Goal: Use online tool/utility: Utilize a website feature to perform a specific function

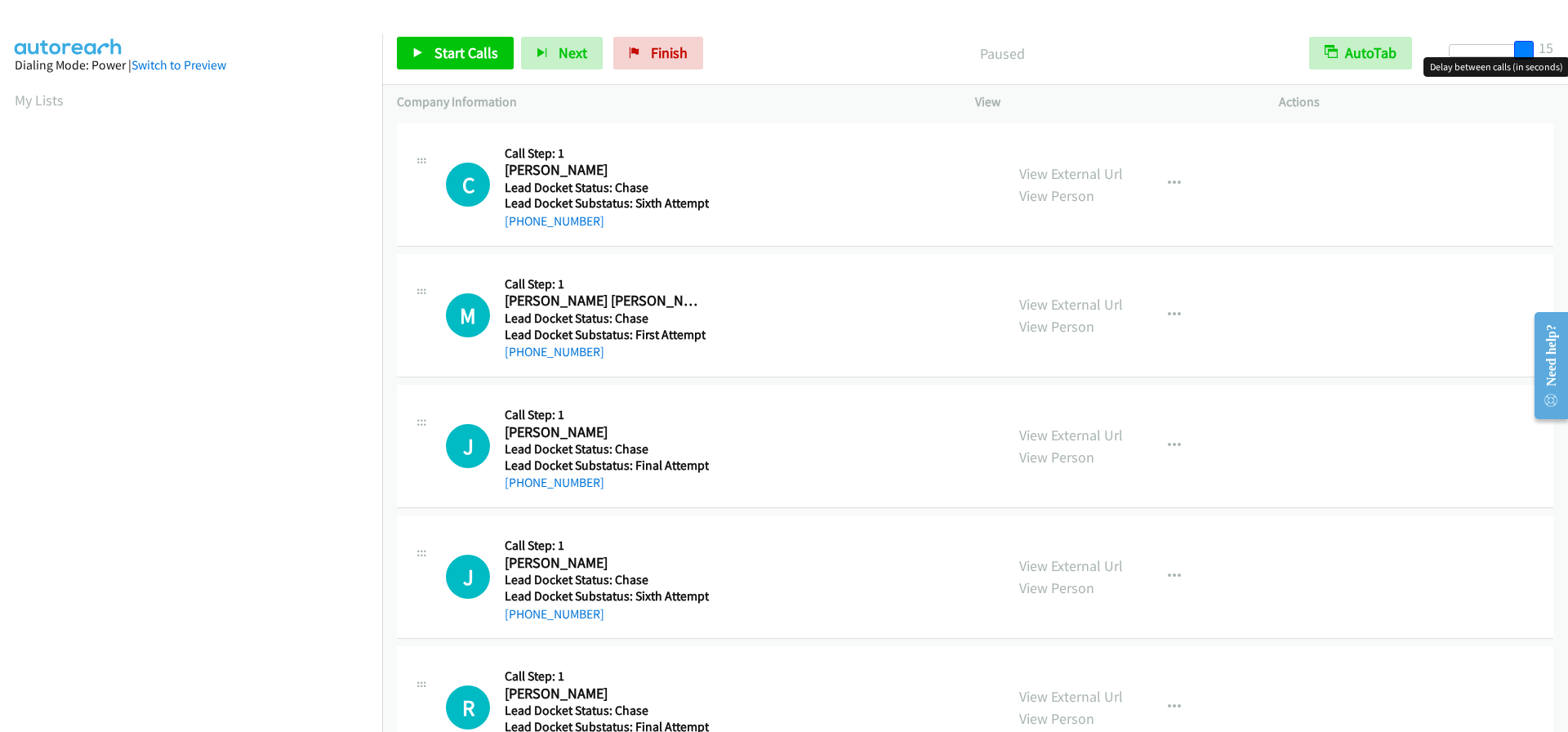
drag, startPoint x: 1454, startPoint y: 49, endPoint x: 1634, endPoint y: 48, distance: 180.0
click at [1567, 48] on html "Start Calls Pause Next Finish Paused AutoTab AutoTab 15 Company Information Inf…" at bounding box center [784, 39] width 1568 height 78
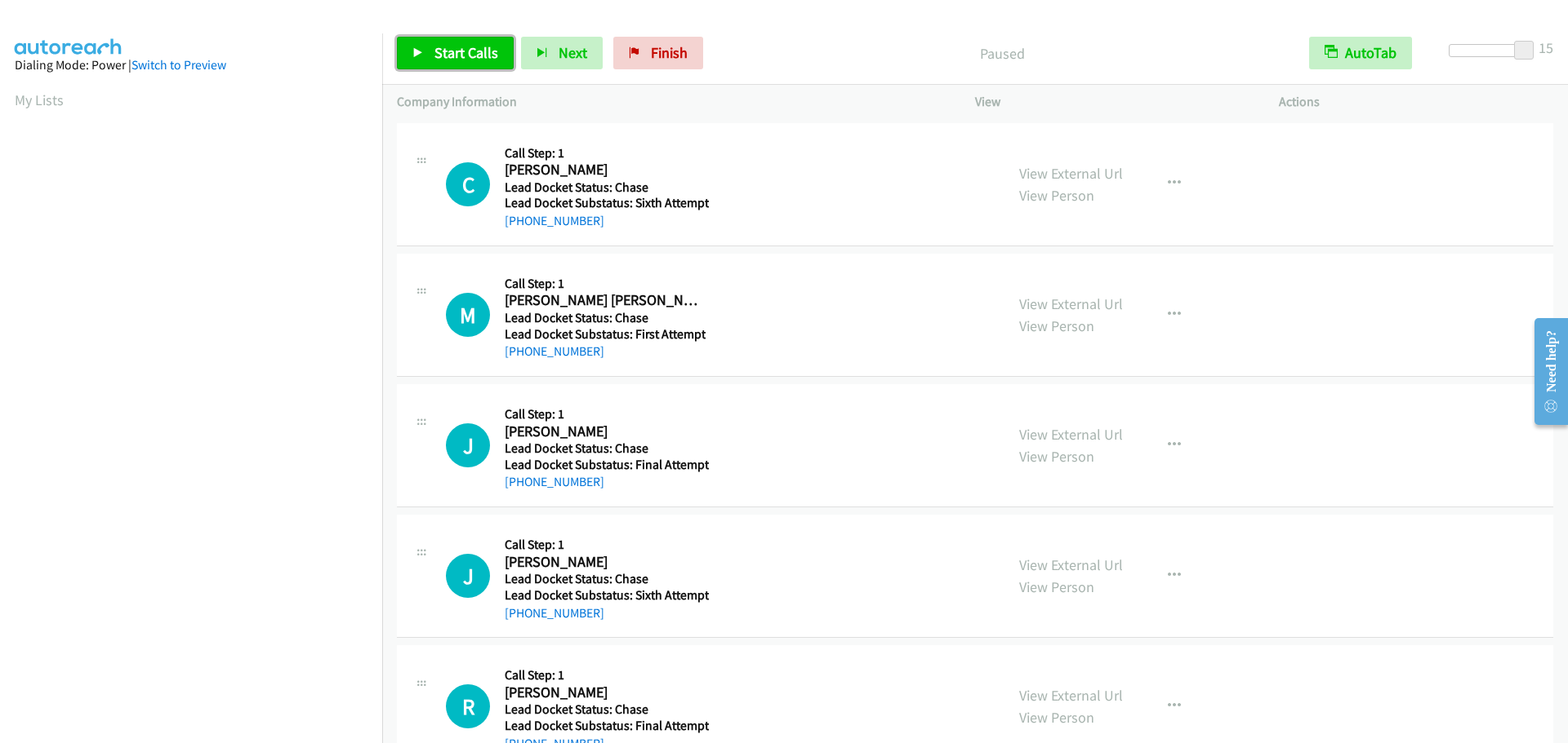
click at [489, 45] on span "Start Calls" at bounding box center [467, 52] width 63 height 19
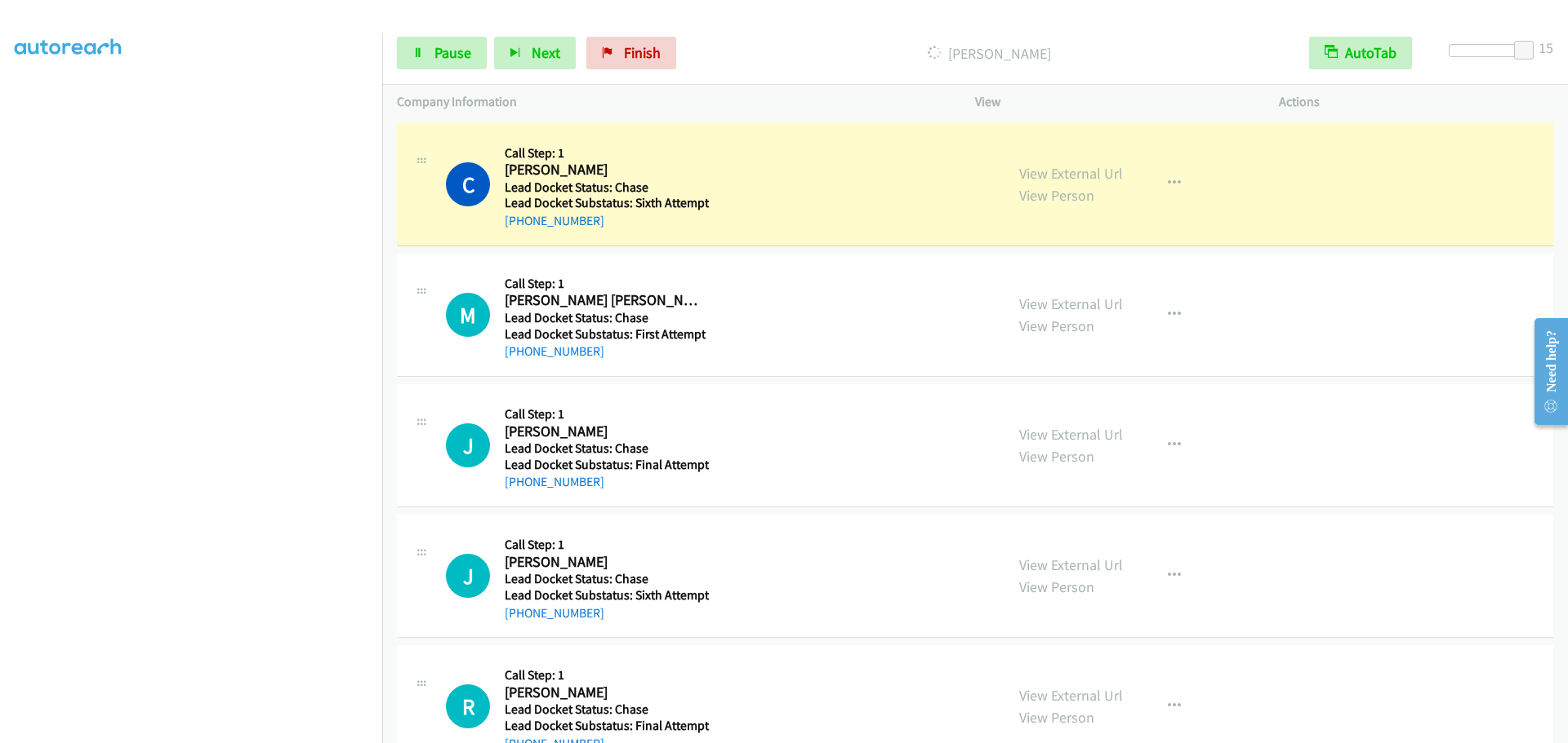
scroll to position [171, 0]
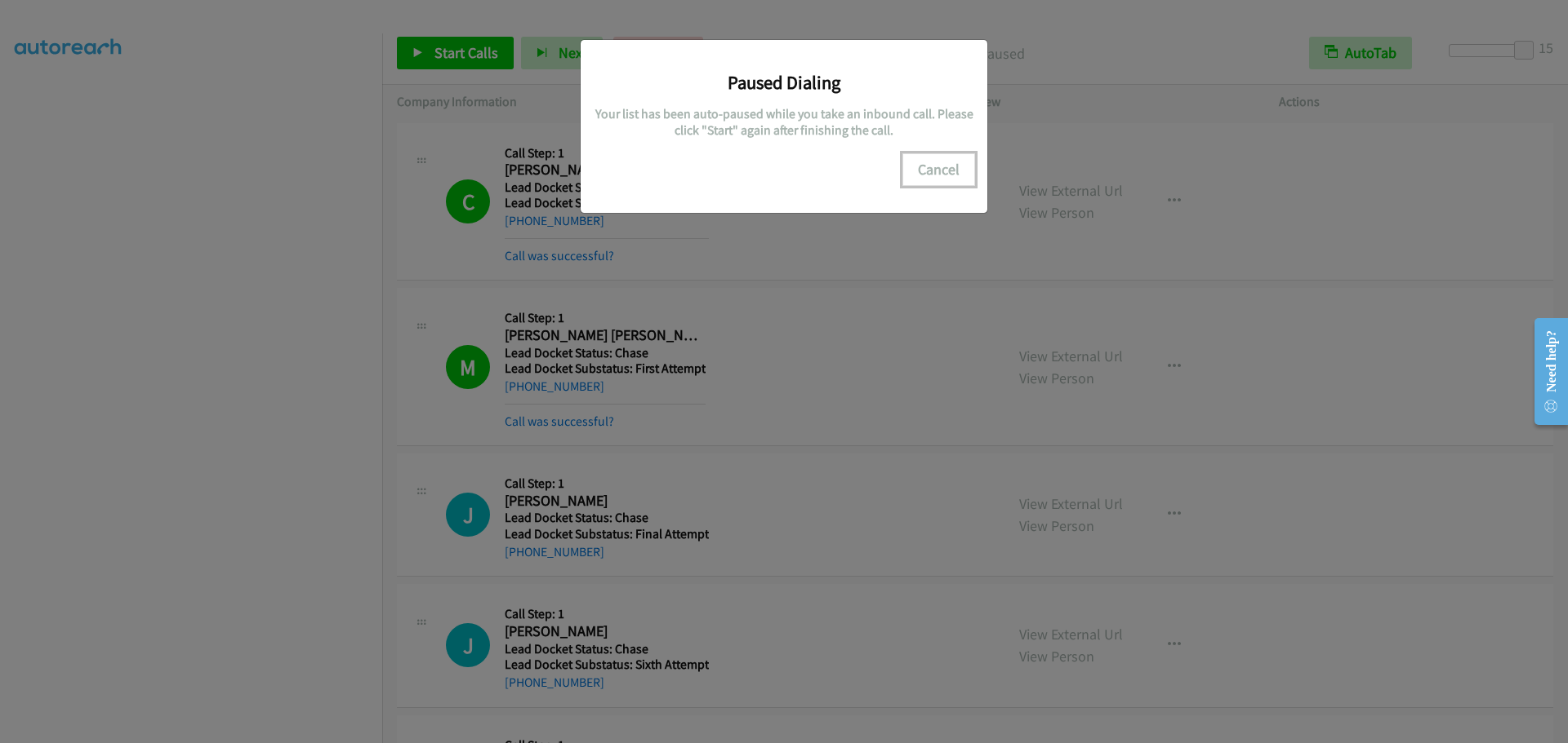
click at [938, 166] on button "Cancel" at bounding box center [938, 169] width 72 height 33
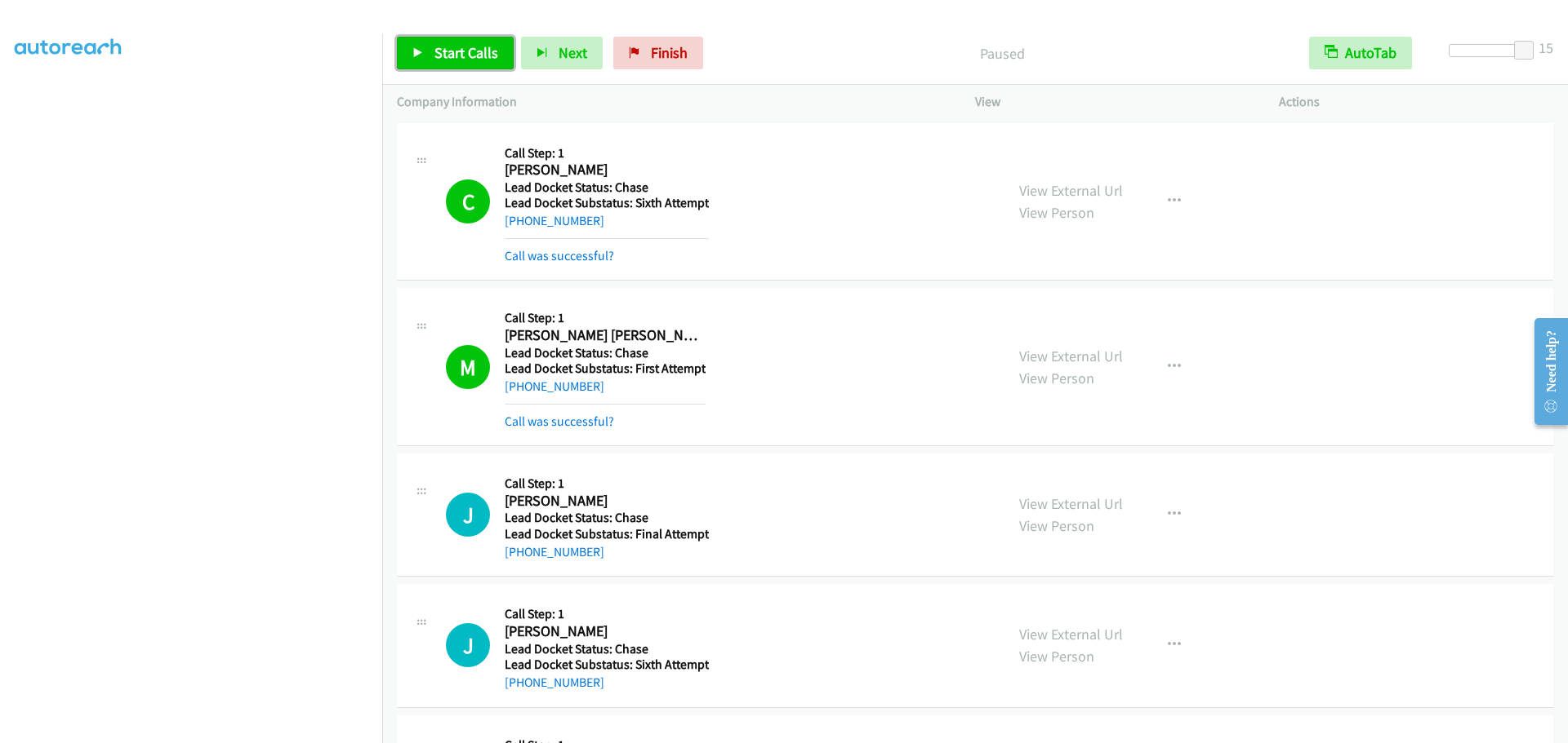
click at [450, 61] on span "Start Calls" at bounding box center [467, 52] width 63 height 19
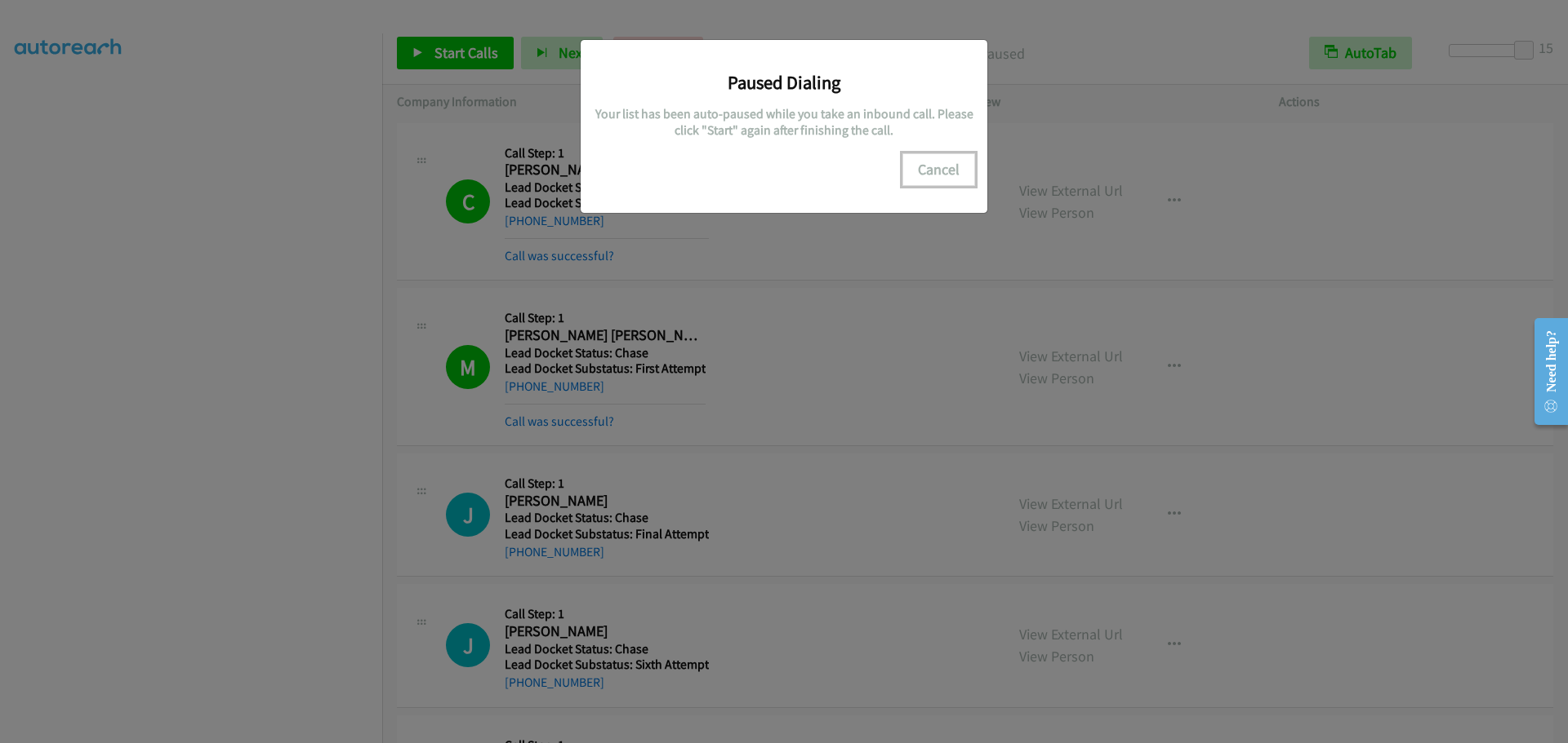
drag, startPoint x: 945, startPoint y: 168, endPoint x: 1014, endPoint y: 206, distance: 78.8
click at [945, 167] on button "Cancel" at bounding box center [938, 169] width 72 height 33
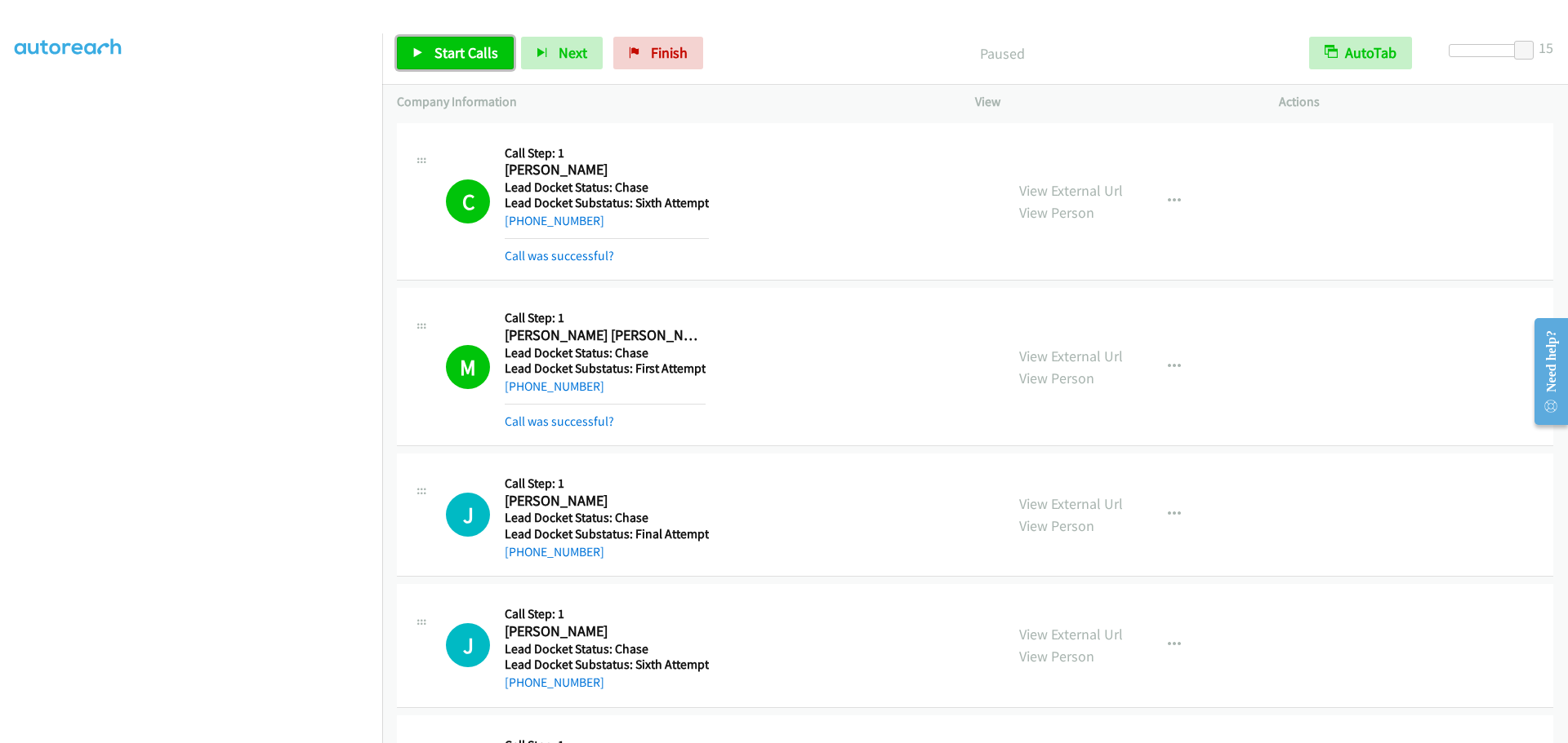
click at [468, 56] on span "Start Calls" at bounding box center [467, 52] width 63 height 19
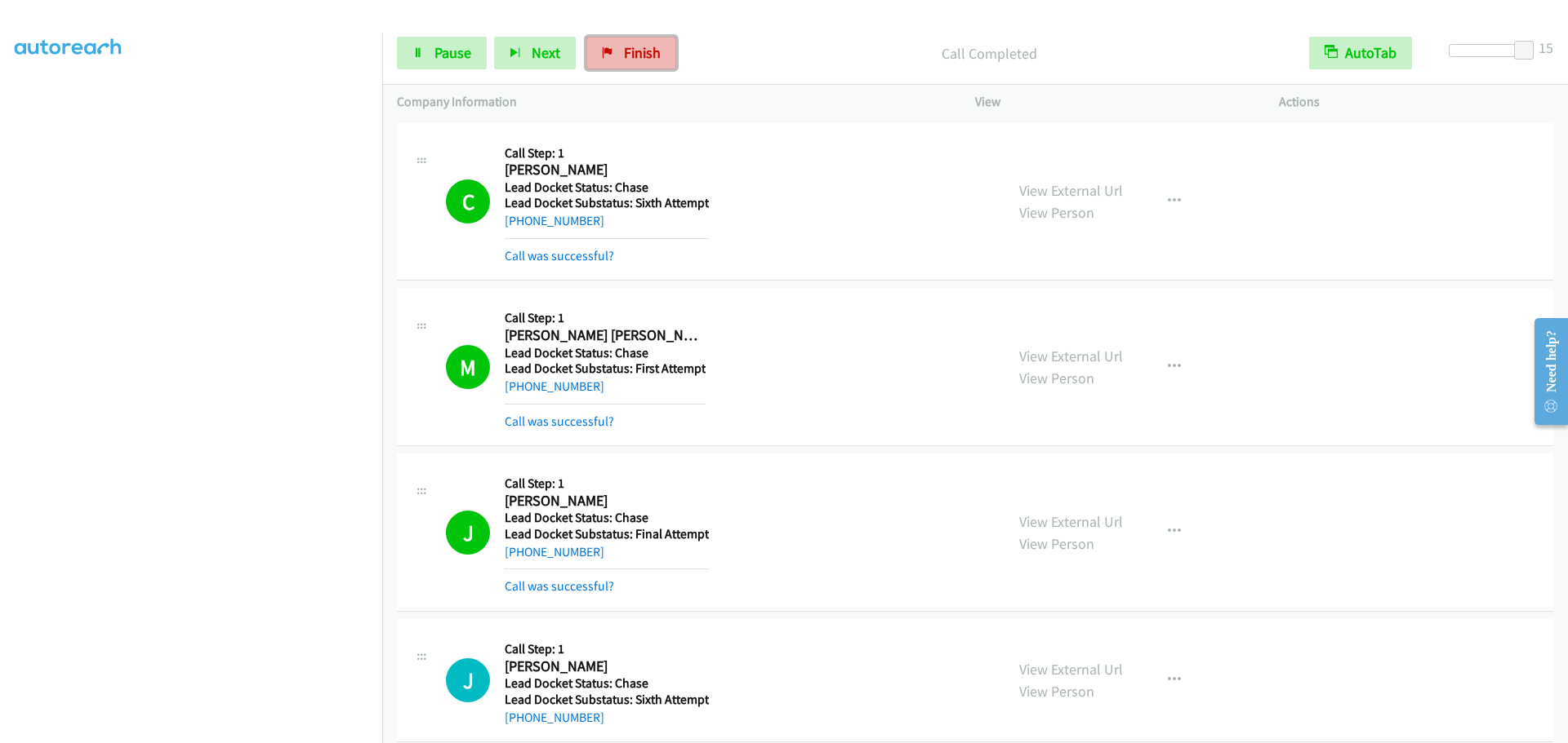
click at [616, 49] on link "Finish" at bounding box center [631, 53] width 90 height 33
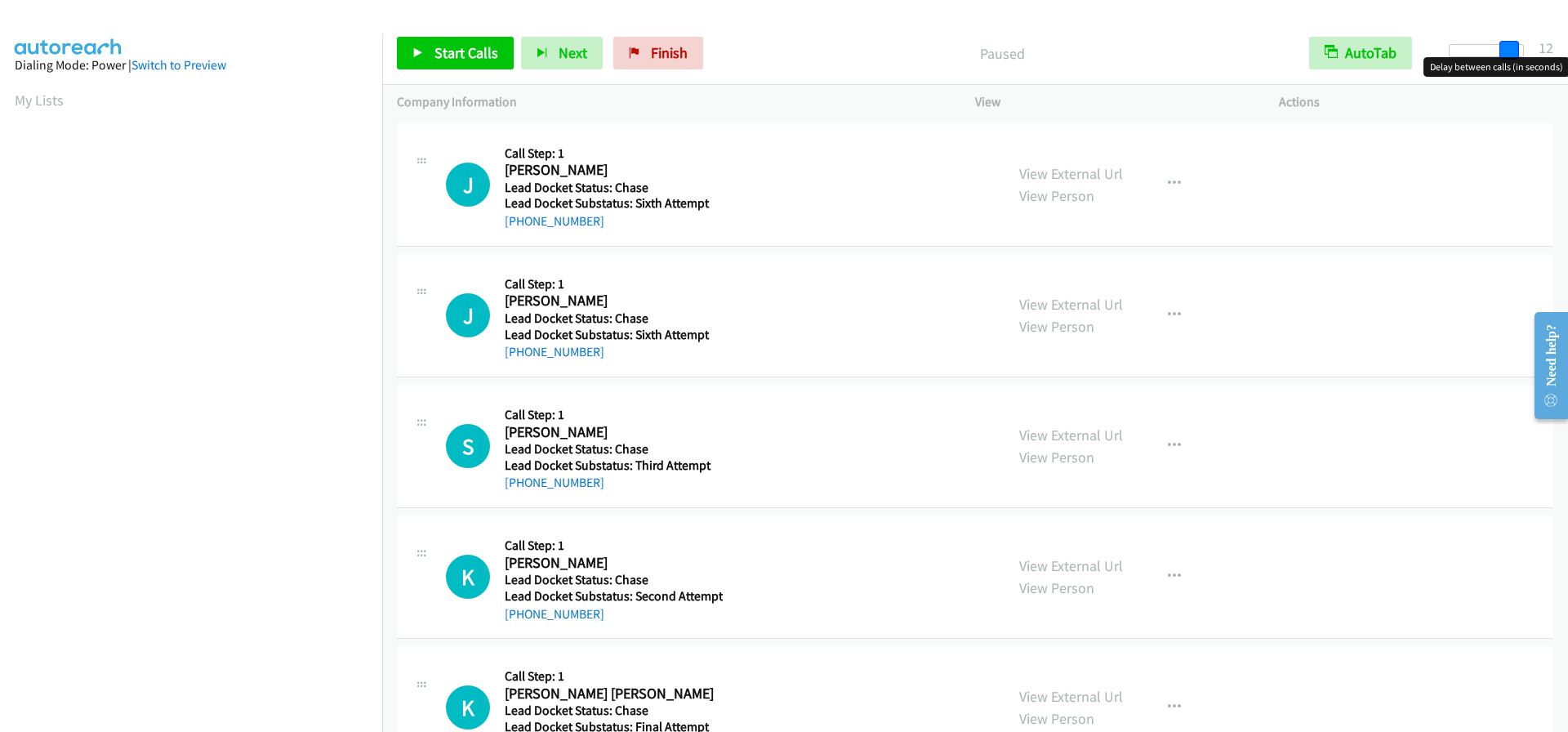
drag, startPoint x: 1453, startPoint y: 48, endPoint x: 1511, endPoint y: 46, distance: 58.0
click at [1511, 46] on span at bounding box center [1509, 50] width 19 height 19
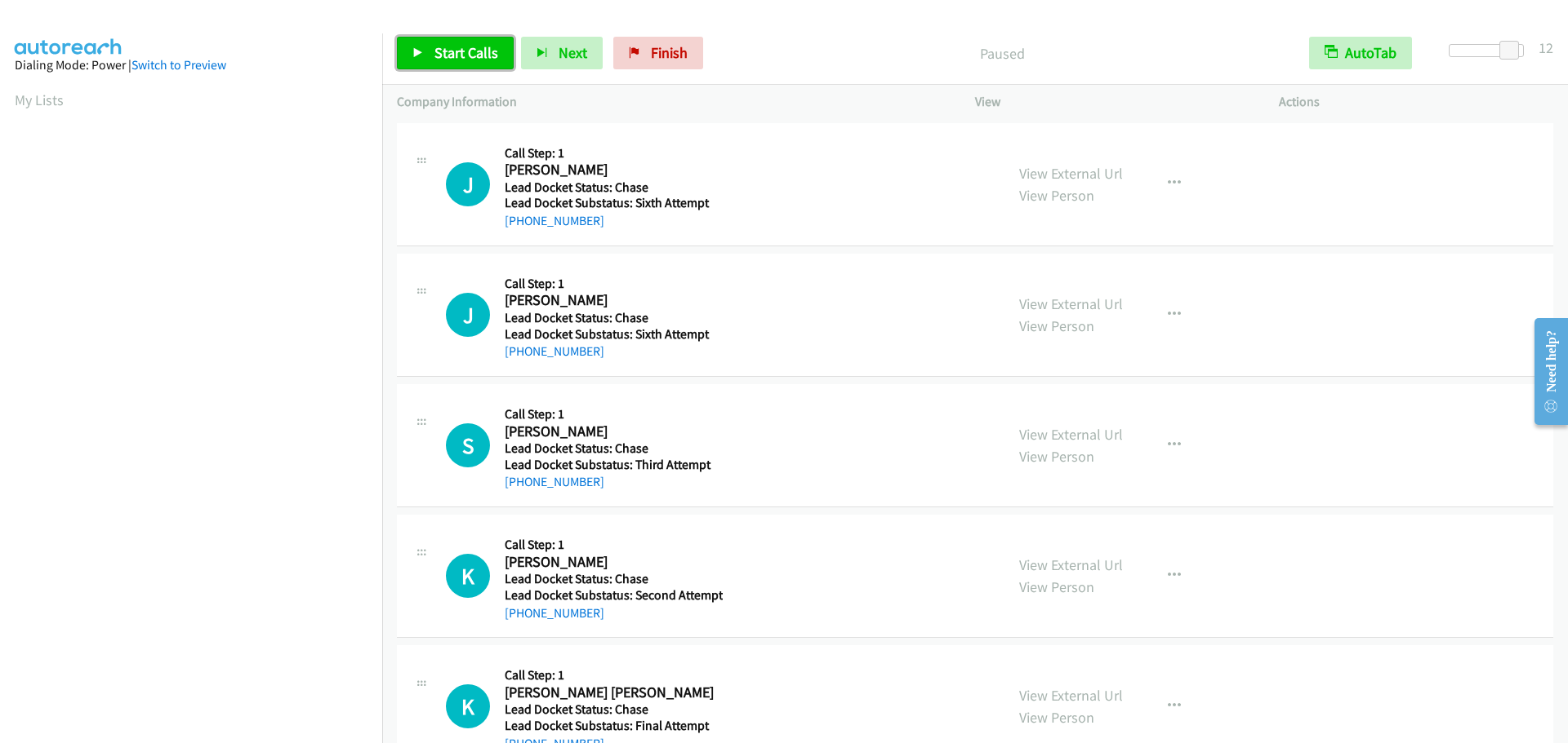
click at [474, 52] on span "Start Calls" at bounding box center [467, 52] width 63 height 19
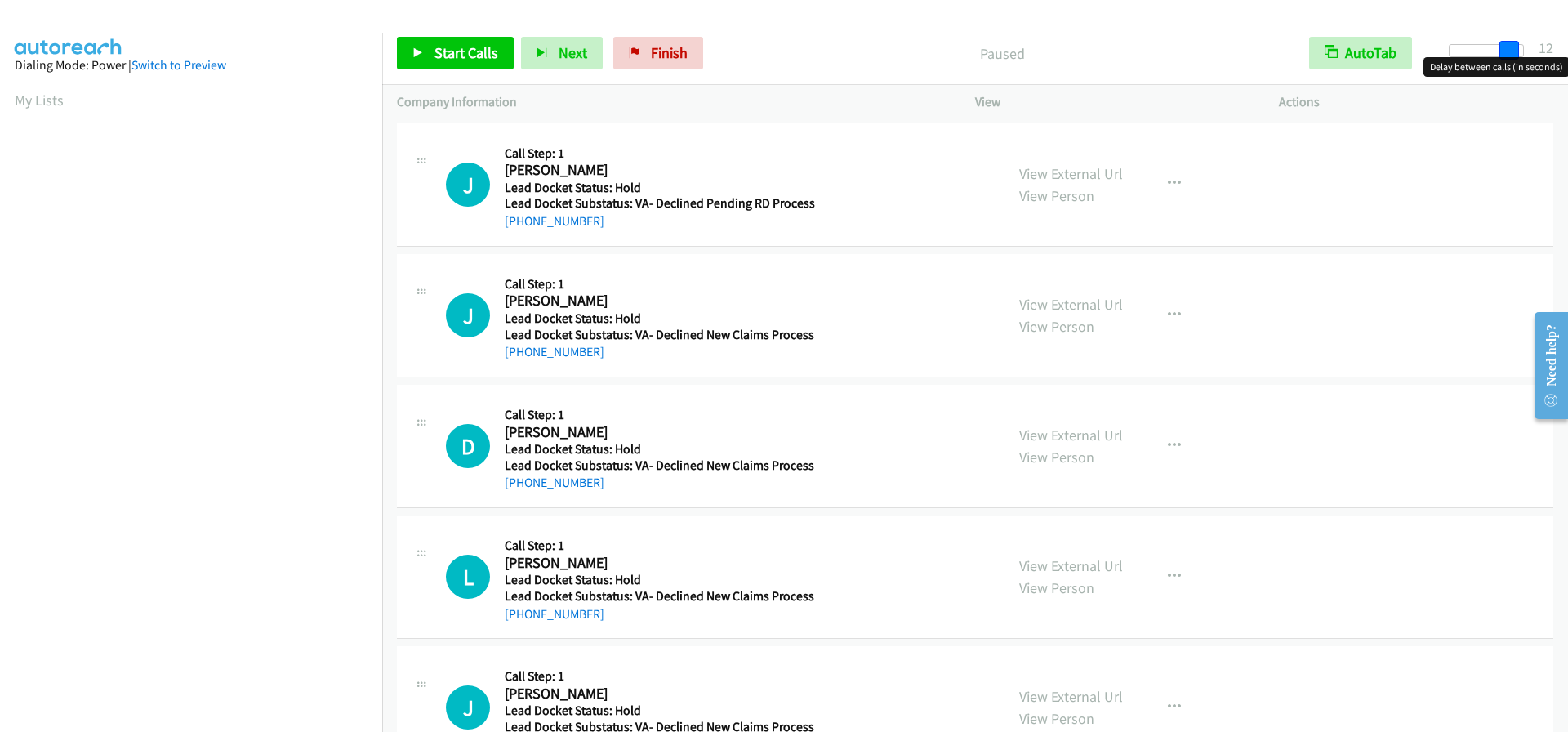
drag, startPoint x: 1462, startPoint y: 49, endPoint x: 1519, endPoint y: 55, distance: 57.3
click at [1519, 55] on div at bounding box center [1485, 50] width 75 height 13
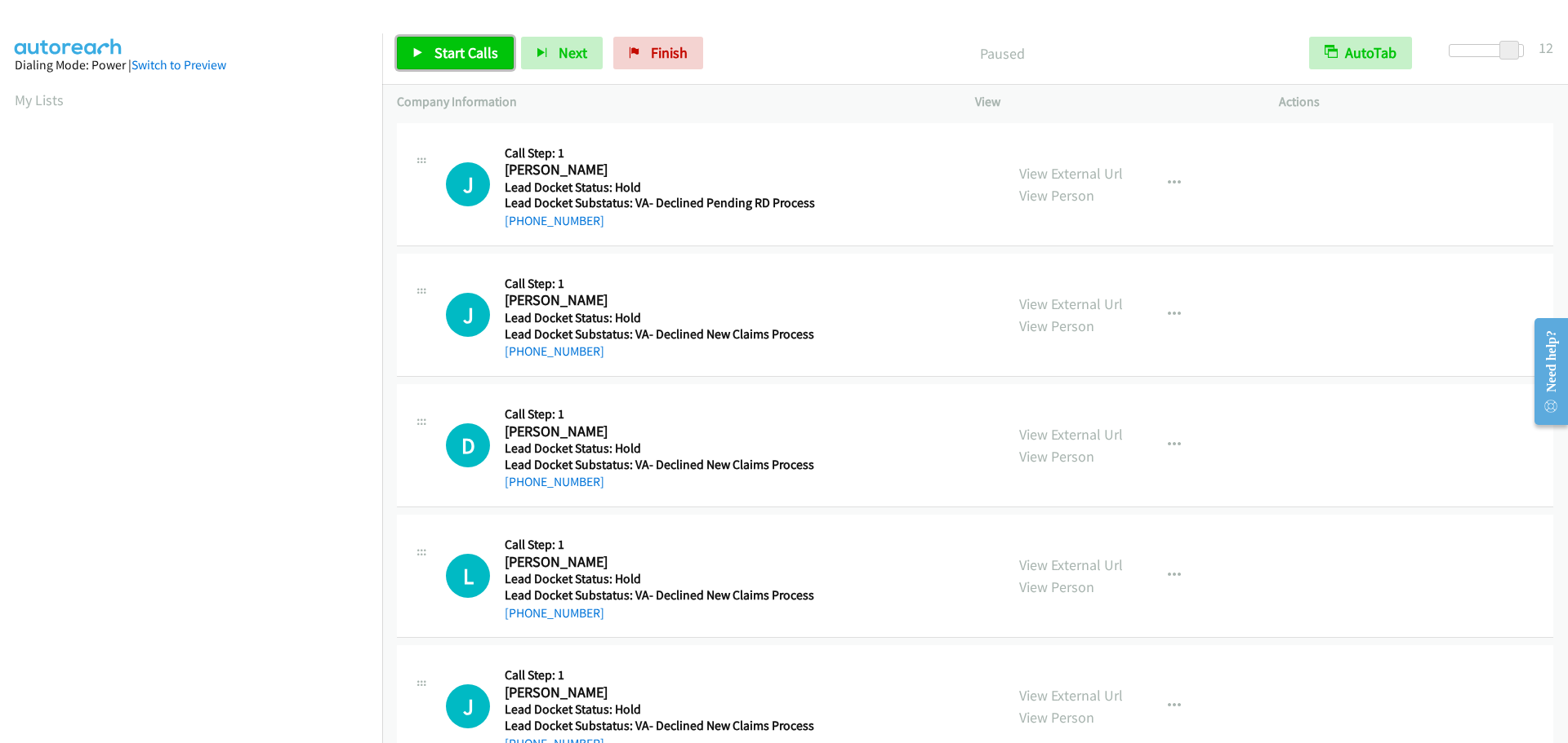
click at [469, 53] on span "Start Calls" at bounding box center [467, 52] width 63 height 19
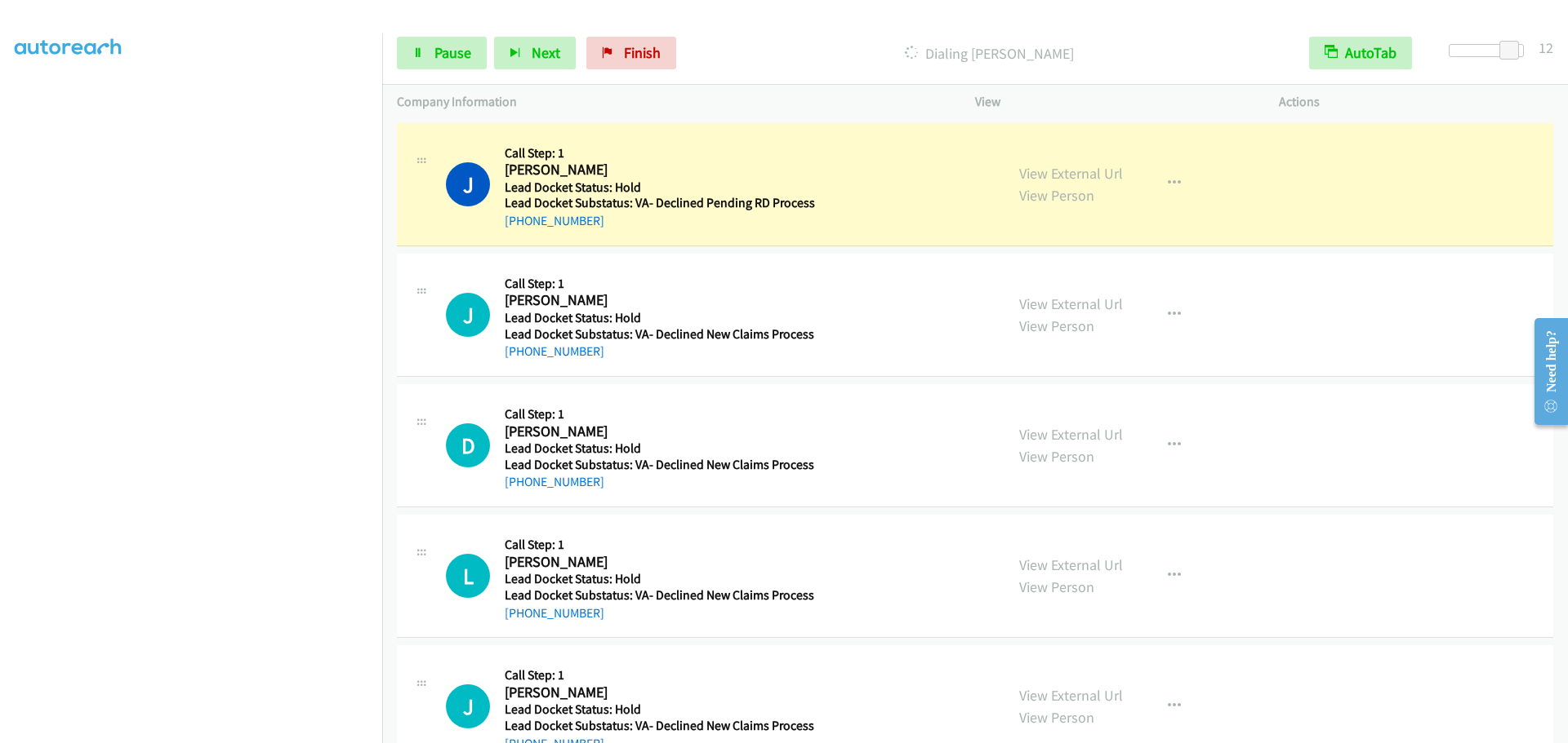
scroll to position [171, 0]
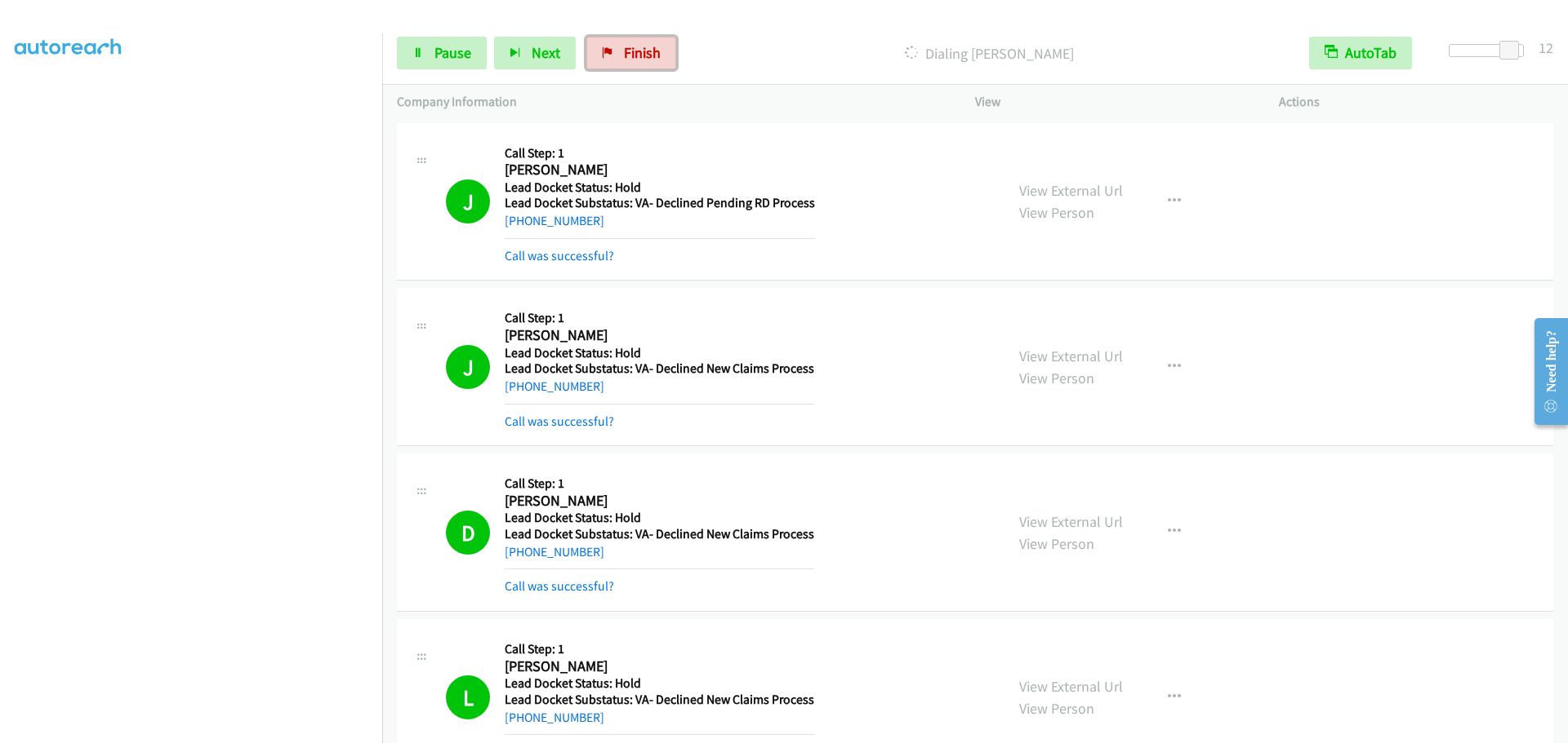
drag, startPoint x: 619, startPoint y: 49, endPoint x: 836, endPoint y: 64, distance: 217.5
click at [619, 49] on link "Finish" at bounding box center [631, 53] width 90 height 33
